Goal: Find specific page/section: Find specific page/section

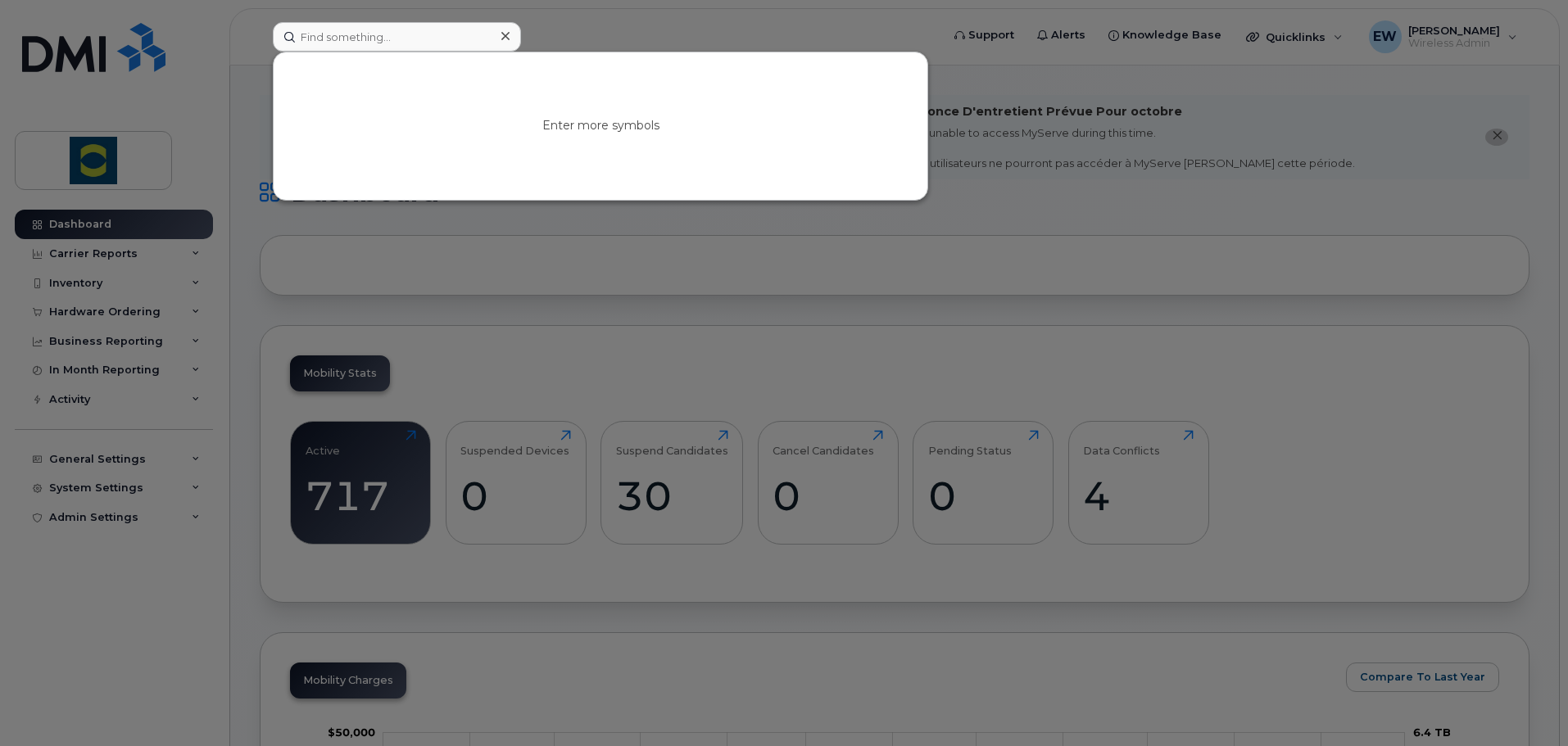
click at [782, 671] on div at bounding box center [784, 373] width 1568 height 746
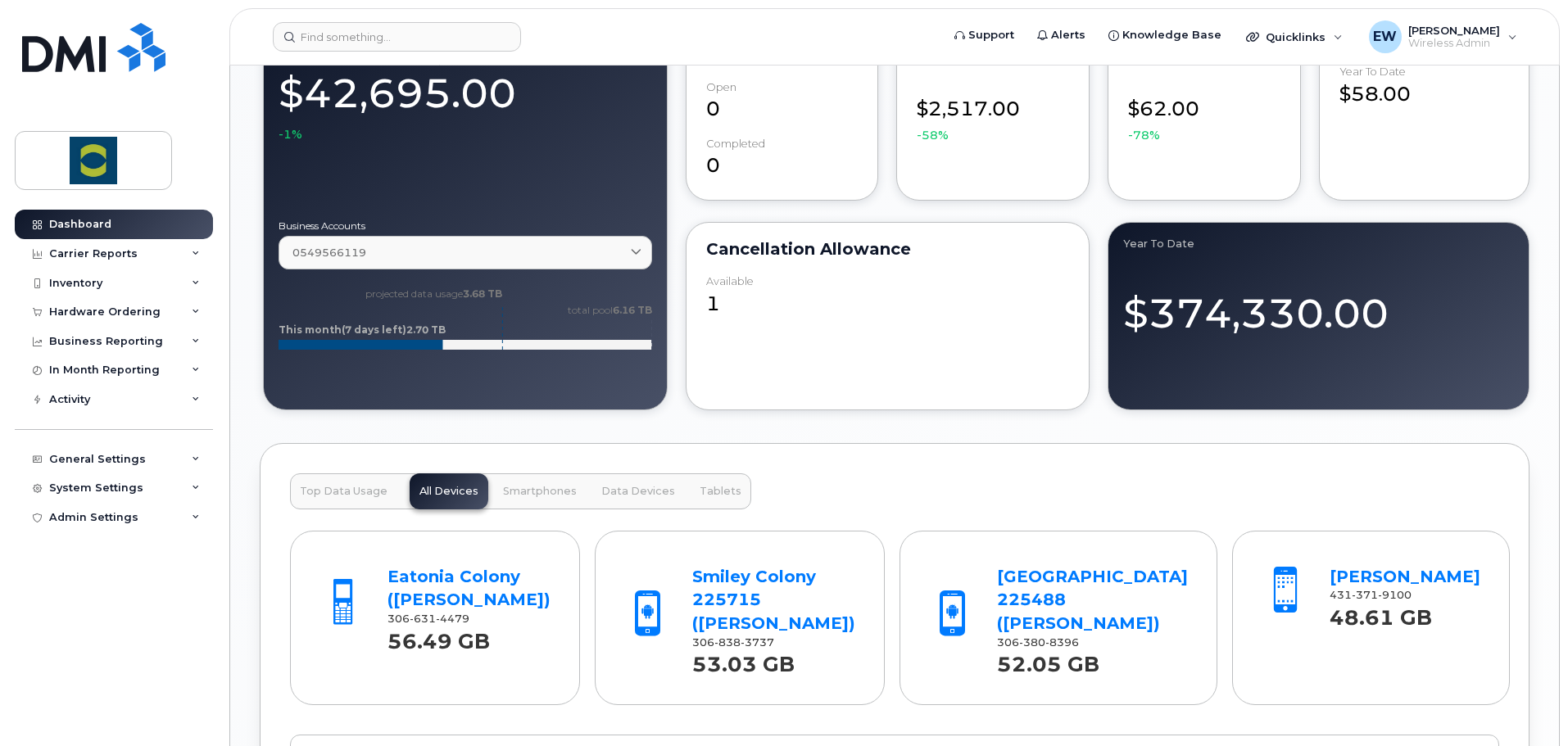
scroll to position [1147, 0]
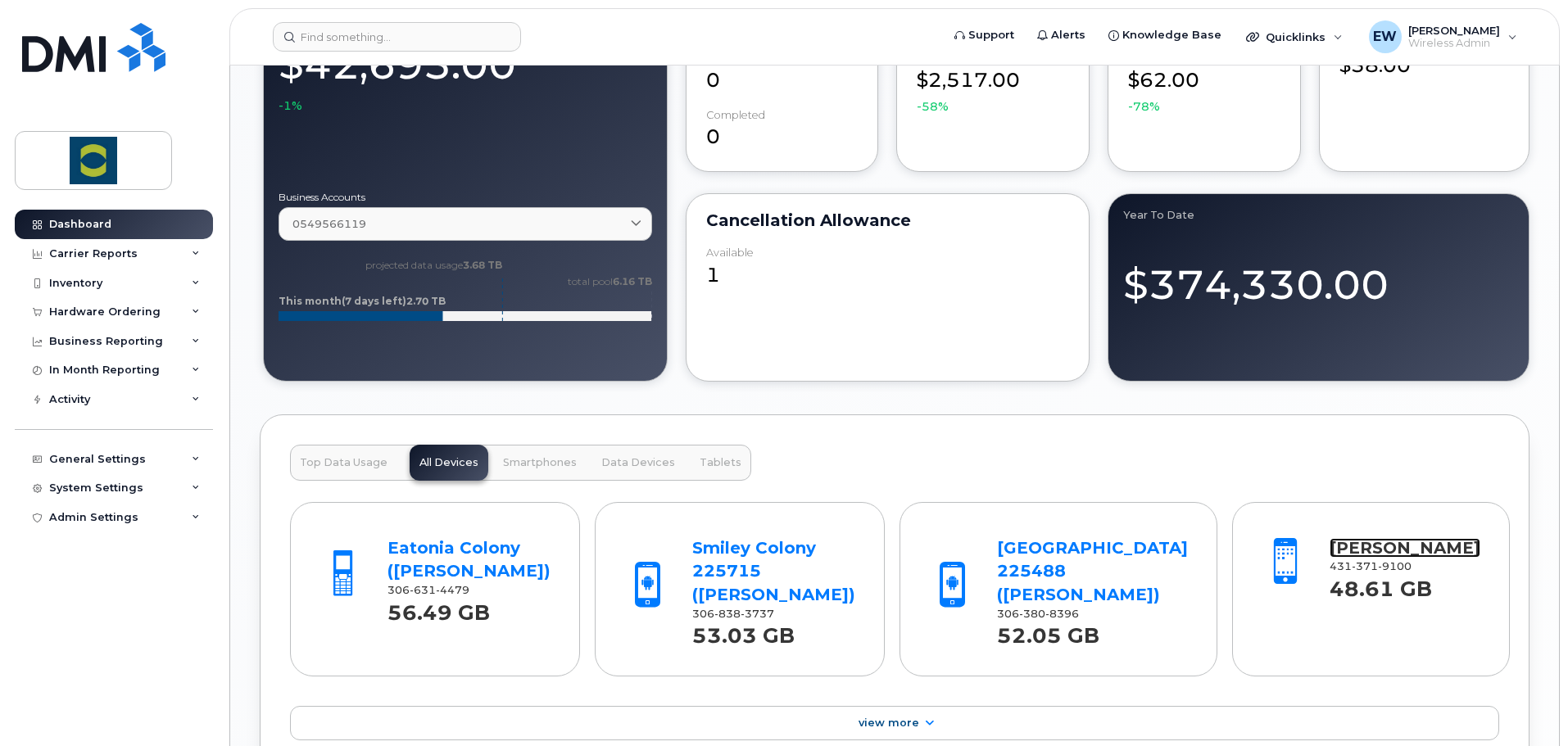
click at [1349, 546] on link "[PERSON_NAME]" at bounding box center [1405, 547] width 151 height 19
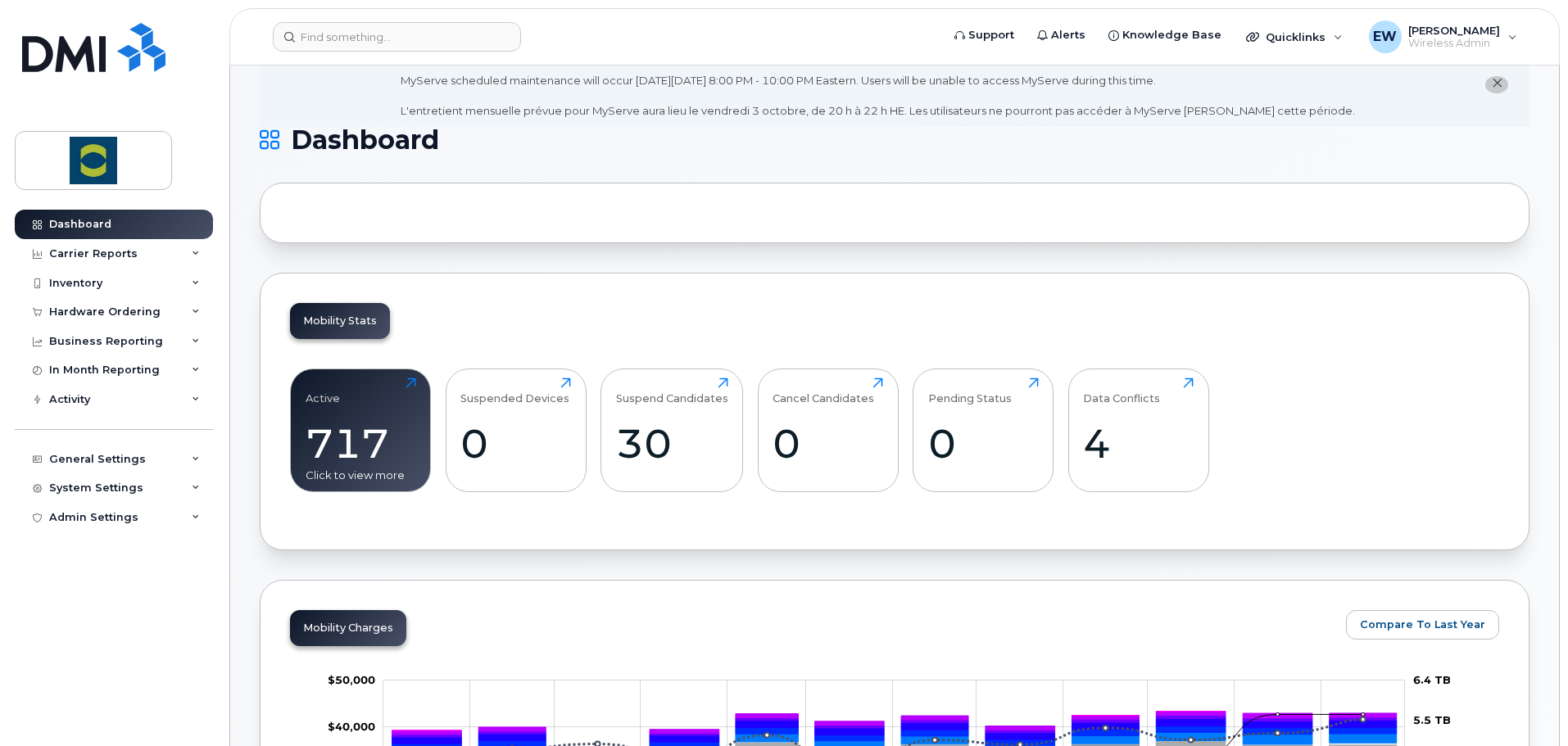
scroll to position [0, 0]
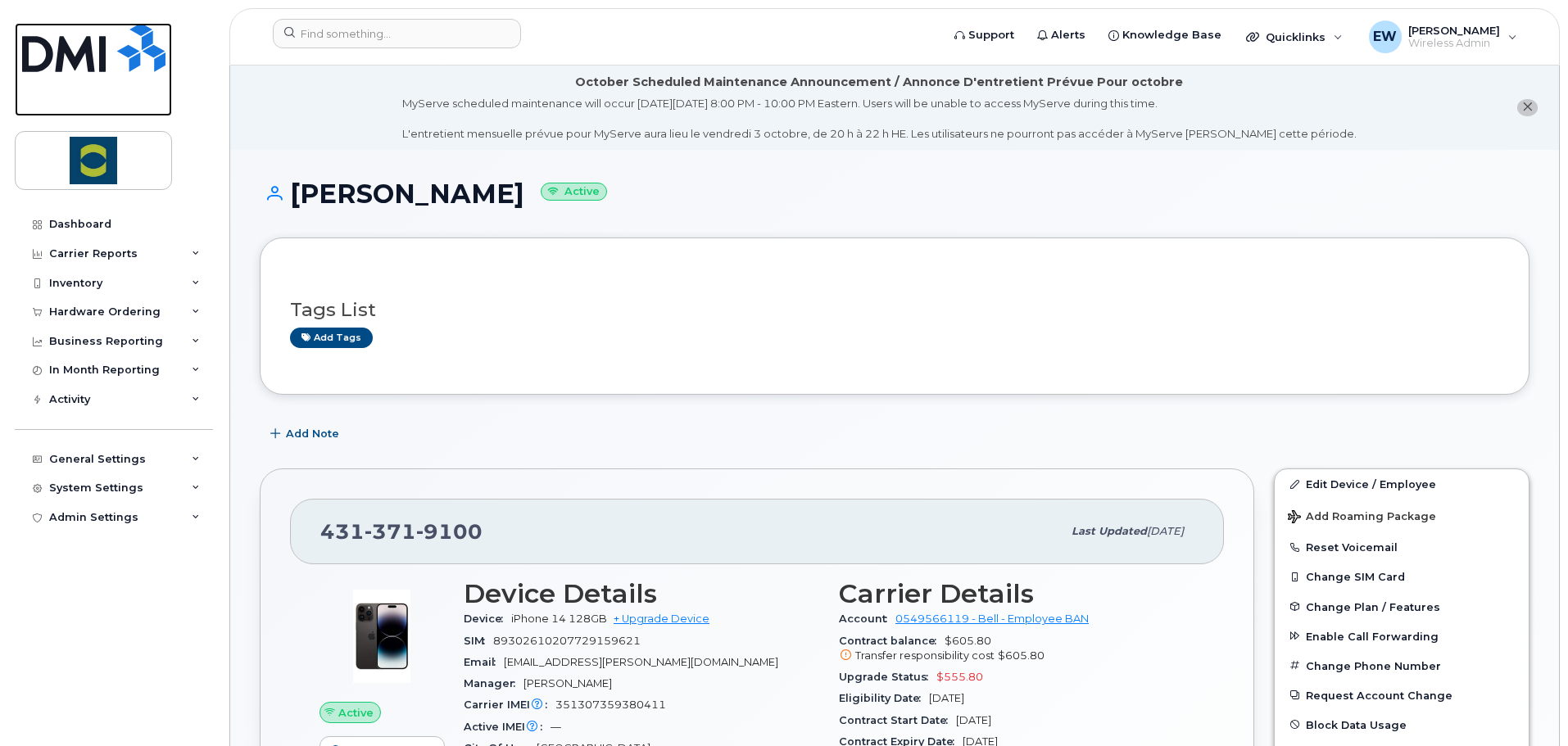
drag, startPoint x: 78, startPoint y: 52, endPoint x: 233, endPoint y: 358, distance: 343.0
click at [78, 52] on img at bounding box center [93, 47] width 143 height 49
